Goal: Use online tool/utility: Utilize a website feature to perform a specific function

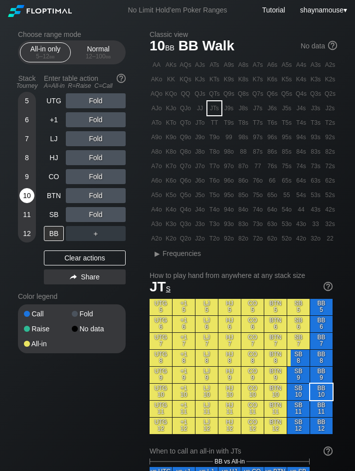
click at [29, 197] on div "10" at bounding box center [26, 195] width 15 height 15
click at [30, 155] on div "8" at bounding box center [26, 157] width 15 height 15
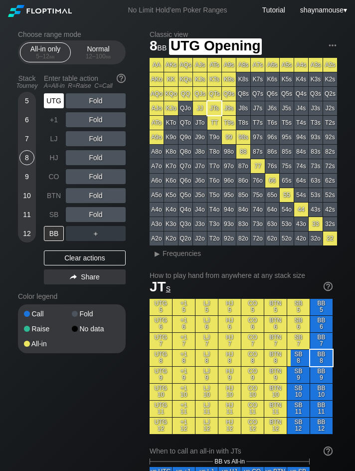
click at [62, 95] on div "UTG" at bounding box center [54, 100] width 20 height 15
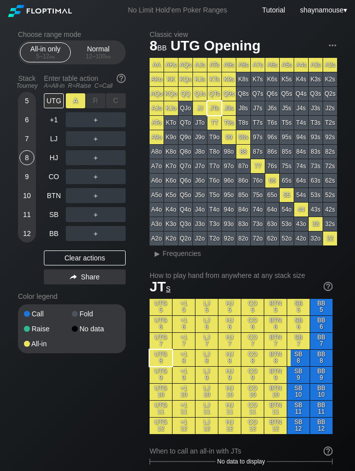
click at [71, 97] on div "A ✕" at bounding box center [75, 100] width 19 height 15
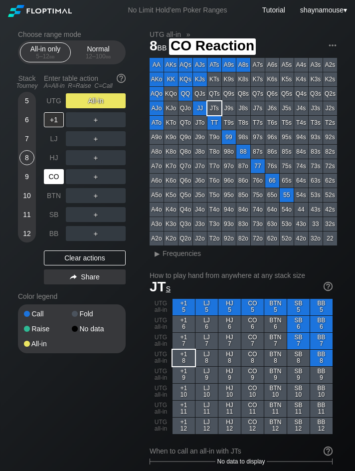
click at [50, 178] on div "CO" at bounding box center [54, 176] width 20 height 15
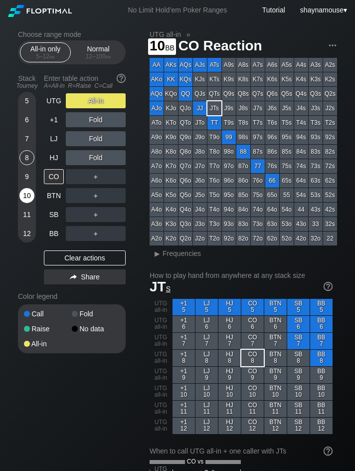
click at [31, 206] on div "10" at bounding box center [26, 197] width 15 height 19
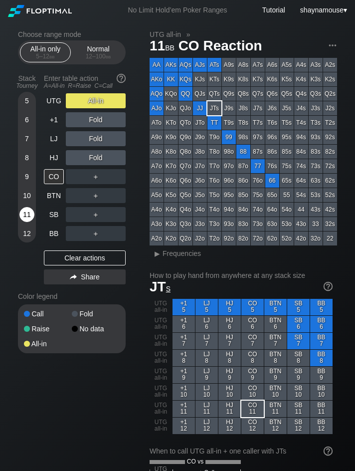
click at [28, 212] on div "11" at bounding box center [26, 214] width 15 height 15
click at [80, 257] on div "Clear actions" at bounding box center [85, 257] width 82 height 15
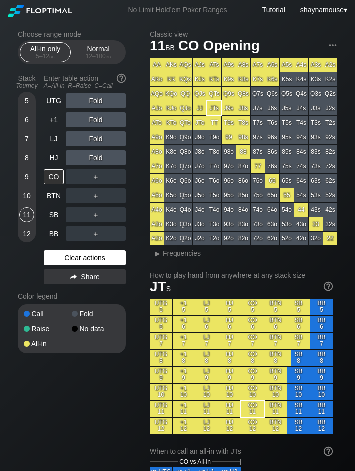
click at [80, 257] on div "Clear actions" at bounding box center [85, 257] width 82 height 15
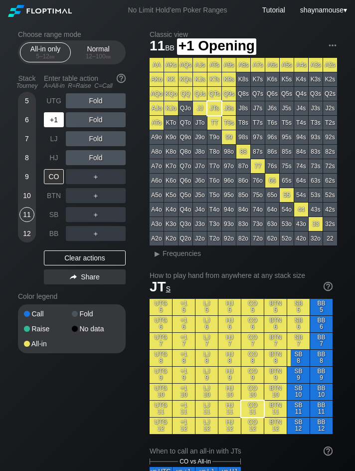
drag, startPoint x: 55, startPoint y: 122, endPoint x: 61, endPoint y: 124, distance: 6.3
click at [57, 124] on div "+1" at bounding box center [54, 119] width 20 height 15
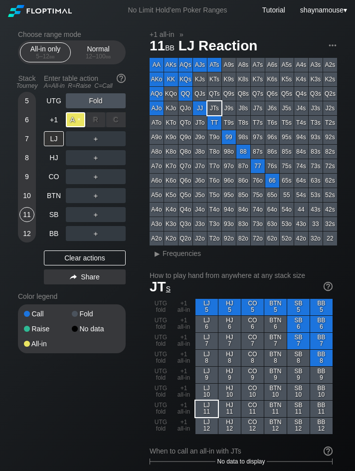
click at [83, 126] on div "A ✕" at bounding box center [75, 119] width 19 height 15
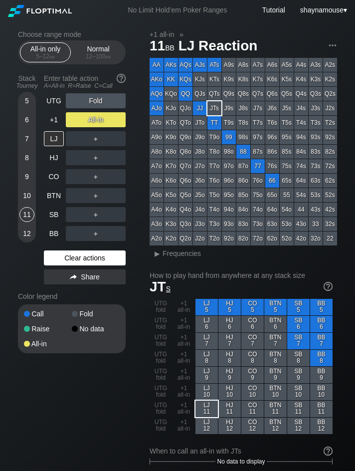
click at [85, 260] on div "Clear actions" at bounding box center [85, 257] width 82 height 15
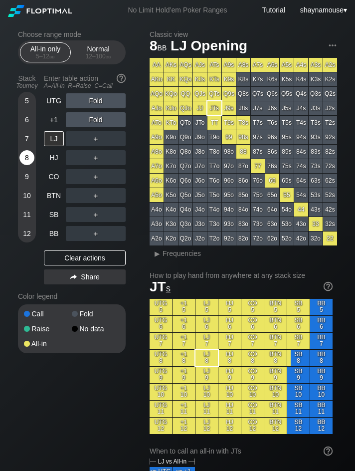
click at [27, 155] on div "8" at bounding box center [26, 157] width 15 height 15
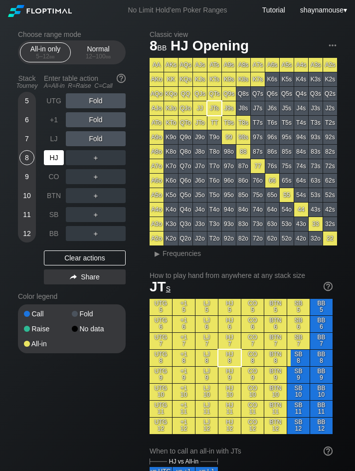
click at [52, 155] on div "HJ" at bounding box center [54, 157] width 20 height 15
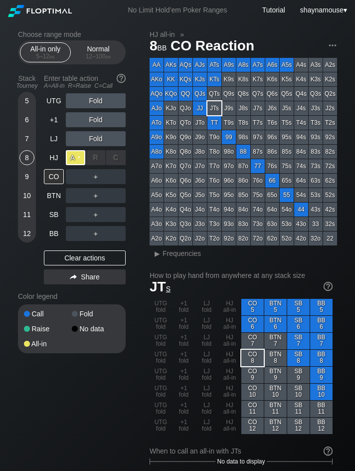
click at [71, 156] on div "A ✕" at bounding box center [75, 157] width 19 height 15
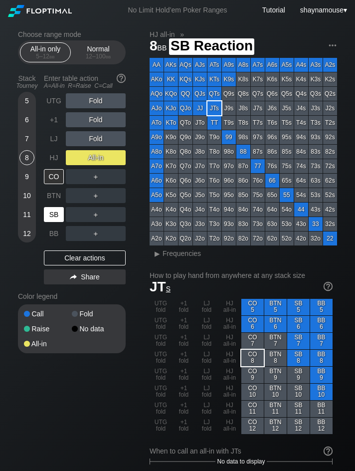
click at [56, 214] on div "SB" at bounding box center [54, 214] width 20 height 15
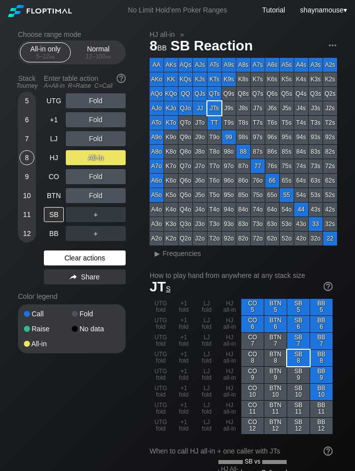
click at [96, 261] on div "Clear actions" at bounding box center [85, 257] width 82 height 15
